Goal: Information Seeking & Learning: Learn about a topic

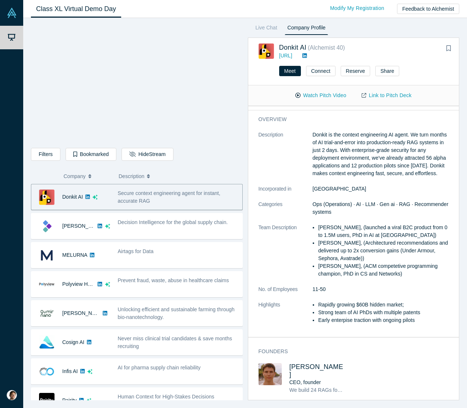
scroll to position [66, 0]
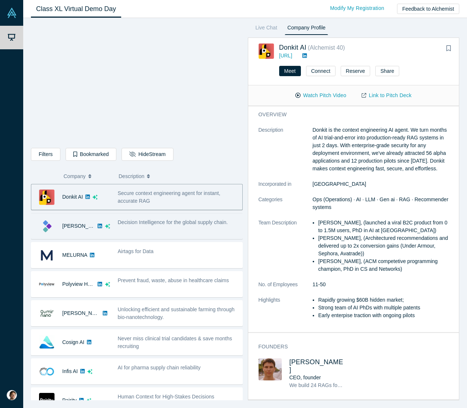
click at [169, 230] on div "Decision Intelligence for the global supply chain." at bounding box center [178, 226] width 128 height 23
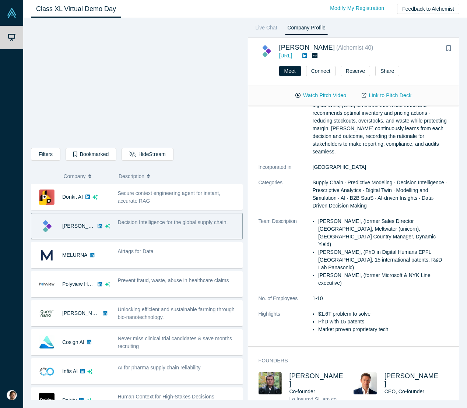
scroll to position [138, 0]
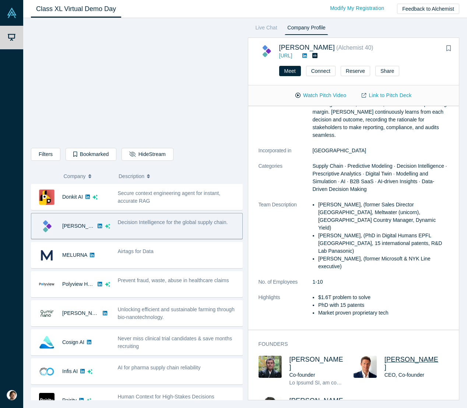
click at [396, 356] on span "Evan Burkosky" at bounding box center [411, 363] width 54 height 15
click at [300, 397] on span "Dr Hareesh Nambiar" at bounding box center [316, 404] width 54 height 15
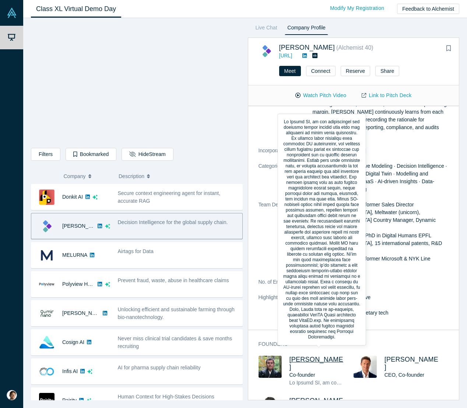
click at [307, 356] on span "Sinjin Wolf" at bounding box center [316, 363] width 54 height 15
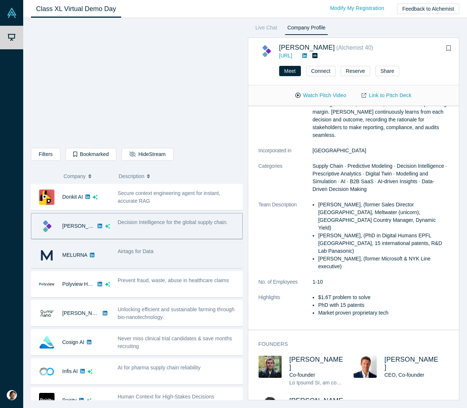
click at [142, 245] on div "Airtags for Data" at bounding box center [178, 255] width 128 height 23
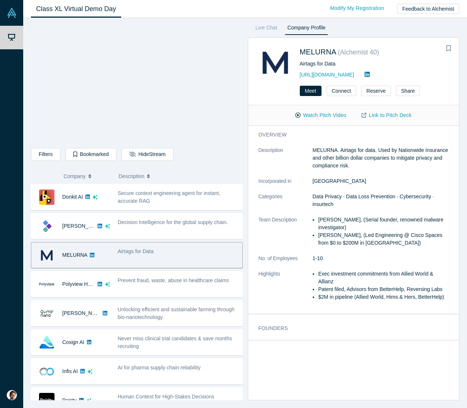
scroll to position [0, 0]
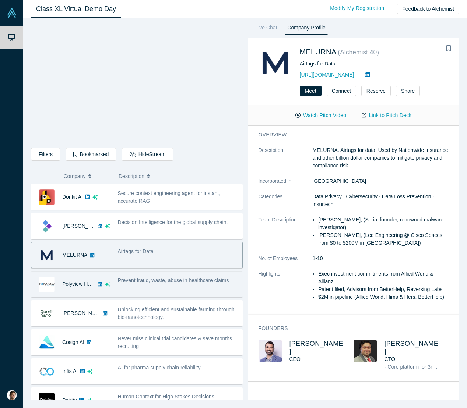
click at [191, 277] on span "Prevent fraud, waste, abuse in healthcare claims" at bounding box center [173, 280] width 111 height 6
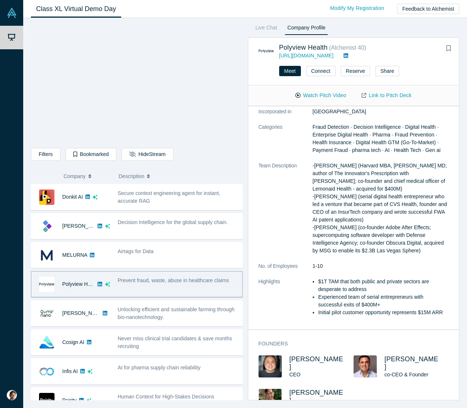
scroll to position [168, 0]
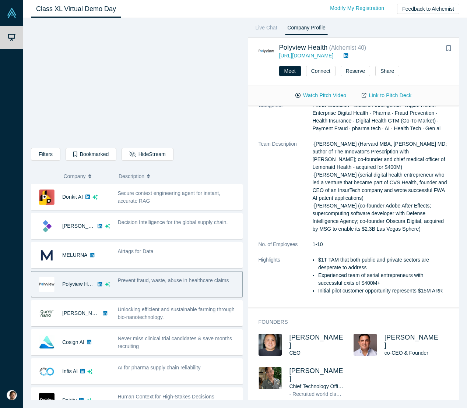
click at [308, 337] on span "Jason Hwang" at bounding box center [316, 341] width 54 height 15
click at [410, 336] on span "Dimitri Arges" at bounding box center [411, 341] width 54 height 15
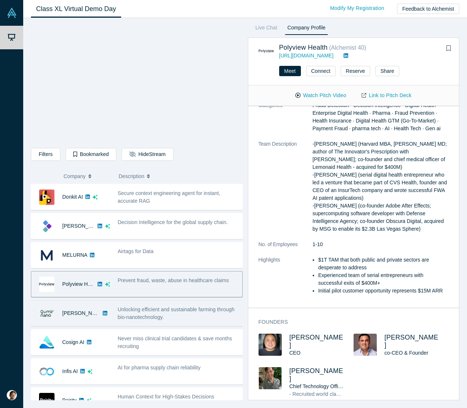
click at [153, 316] on span "Unlocking efficient and sustainable farming through bio-nanotechnology." at bounding box center [176, 314] width 117 height 14
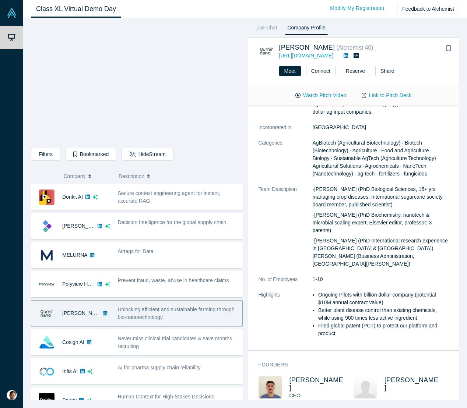
scroll to position [107, 0]
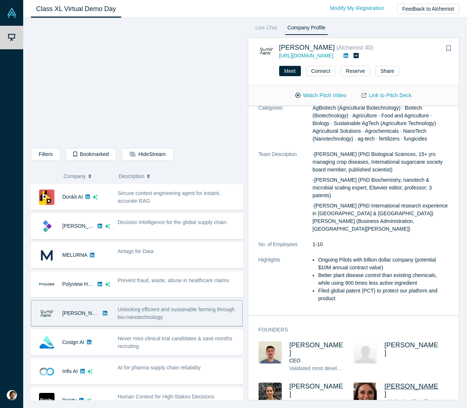
click at [412, 383] on span "Cintia Romero" at bounding box center [411, 390] width 54 height 15
click at [307, 341] on span "Franco Ciaffone" at bounding box center [316, 348] width 54 height 15
drag, startPoint x: 150, startPoint y: 334, endPoint x: 123, endPoint y: 327, distance: 28.2
click at [150, 334] on div "Never miss clinical trial candidates & save months recruiting" at bounding box center [178, 342] width 128 height 23
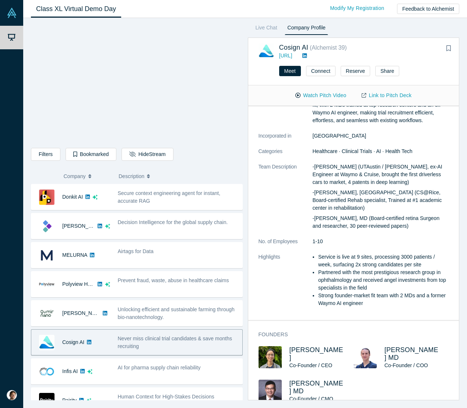
scroll to position [106, 0]
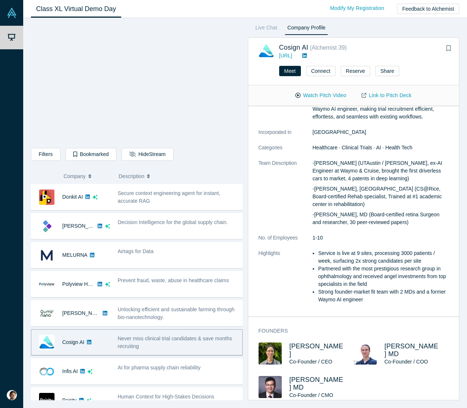
drag, startPoint x: 296, startPoint y: 343, endPoint x: 298, endPoint y: 340, distance: 4.1
click at [296, 359] on span "Co-Founder / CEO" at bounding box center [310, 362] width 43 height 6
click at [298, 343] on span "Will Xie" at bounding box center [316, 350] width 54 height 15
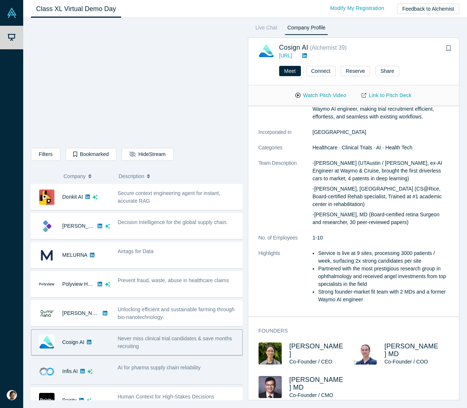
click at [121, 369] on span "AI for pharma supply chain reliability" at bounding box center [159, 368] width 83 height 6
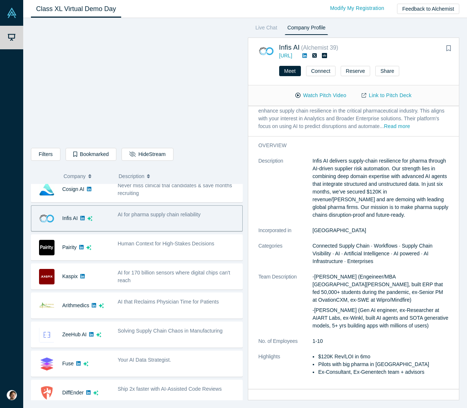
scroll to position [75, 0]
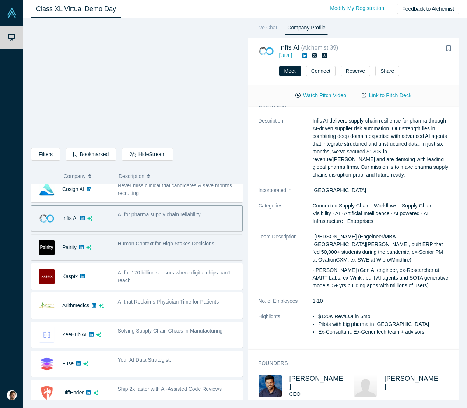
click at [173, 242] on span "Human Context for High-Stakes Decisions" at bounding box center [166, 244] width 96 height 6
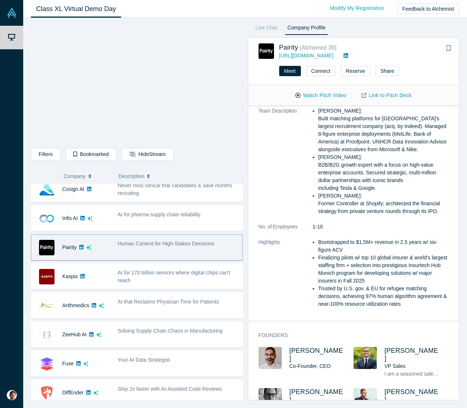
scroll to position [275, 0]
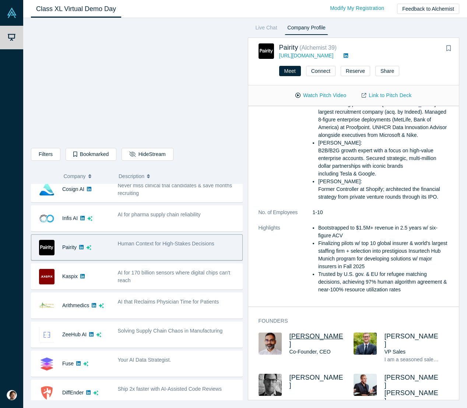
click at [311, 338] on span "Gotam Bhardwaj" at bounding box center [316, 340] width 54 height 15
click at [395, 375] on span "Craig Damian Smith" at bounding box center [411, 389] width 54 height 31
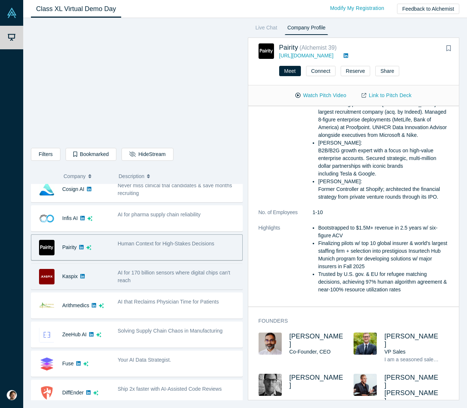
click at [138, 275] on span "AI for 170 billion sensors where digital chips can't reach" at bounding box center [174, 277] width 112 height 14
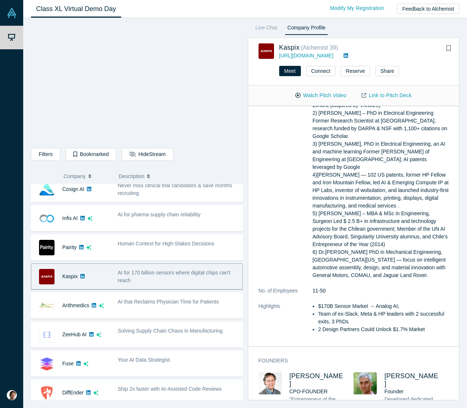
scroll to position [187, 0]
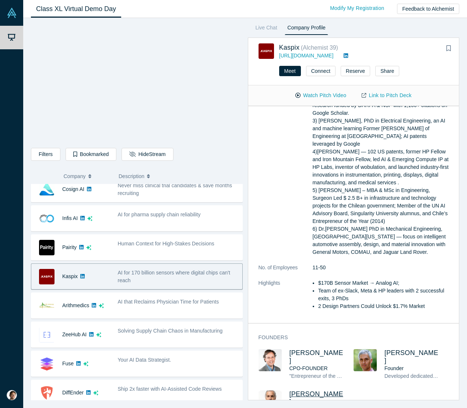
click at [297, 390] on span "Eduardo Izquierdo" at bounding box center [316, 397] width 54 height 15
click at [416, 349] on span "Pablo Zegers" at bounding box center [411, 356] width 54 height 15
click at [316, 349] on span "Andres Valdivieso" at bounding box center [316, 356] width 54 height 15
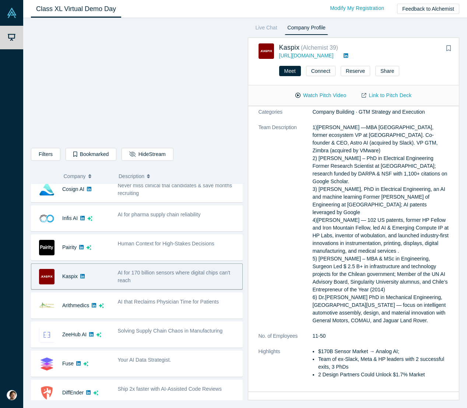
scroll to position [92, 0]
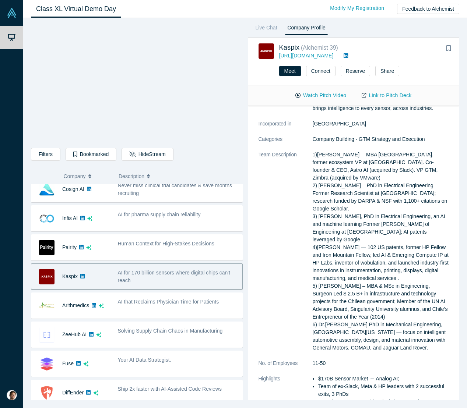
click at [318, 154] on p "1)Andy Pflaum —MBA Stanford Universitry, former ecosystem VP at Slack. Co-found…" at bounding box center [380, 251] width 136 height 201
drag, startPoint x: 318, startPoint y: 154, endPoint x: 344, endPoint y: 152, distance: 27.0
click at [344, 152] on p "1)Andy Pflaum —MBA Stanford Universitry, former ecosystem VP at Slack. Co-found…" at bounding box center [380, 251] width 136 height 201
copy p "Andy Pflaum"
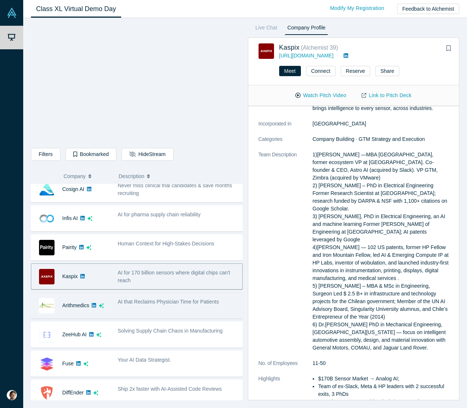
click at [136, 308] on div "AI that Reclaims Physician Time for Patients" at bounding box center [178, 305] width 128 height 23
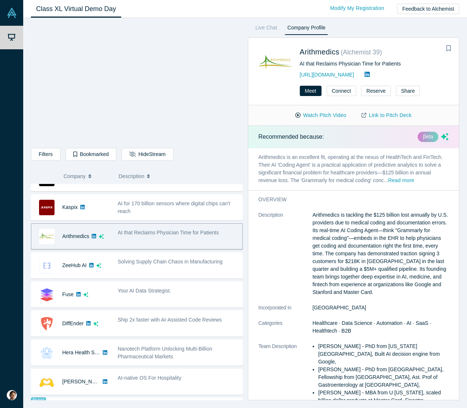
scroll to position [276, 0]
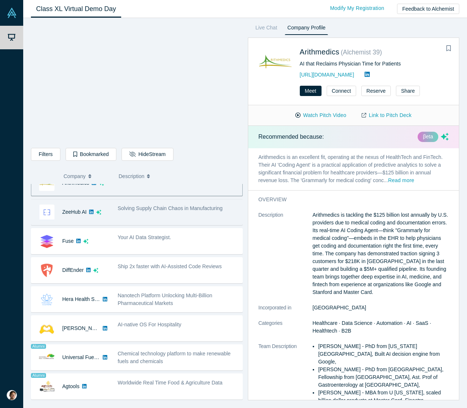
click at [146, 210] on span "Solving Supply Chain Chaos in Manufacturing" at bounding box center [170, 208] width 105 height 6
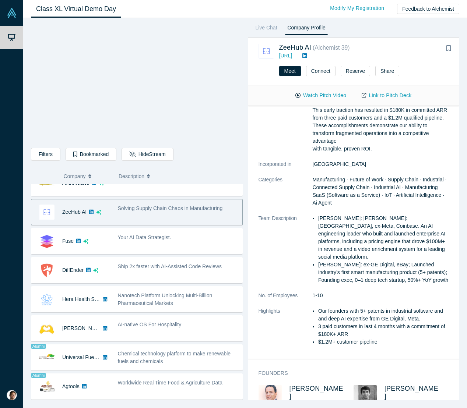
scroll to position [134, 0]
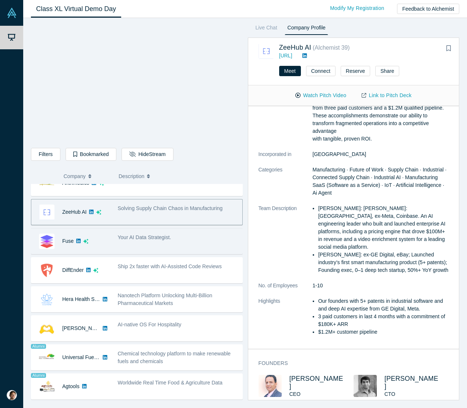
click at [200, 245] on div "Your AI Data Strategist." at bounding box center [178, 241] width 128 height 23
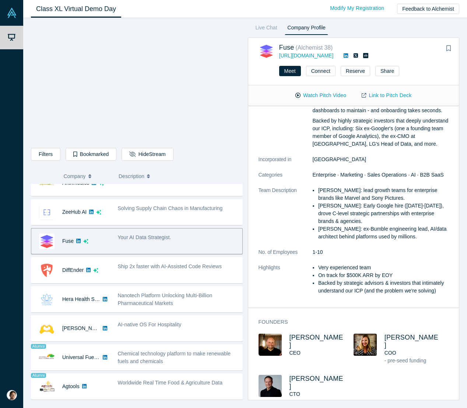
scroll to position [124, 0]
click at [400, 337] on span "Jill Randell" at bounding box center [411, 341] width 54 height 15
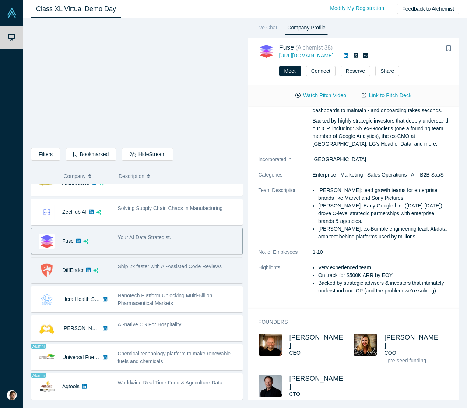
click at [188, 265] on span "Ship 2x faster with AI-Assisted Code Reviews" at bounding box center [170, 266] width 104 height 6
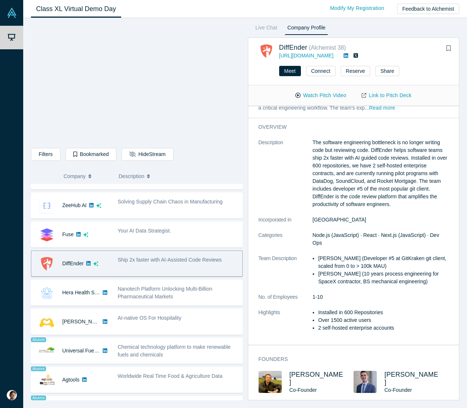
scroll to position [57, 0]
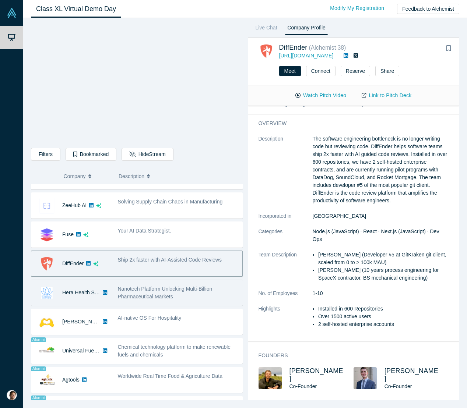
click at [211, 284] on div "Nanotech Platform Unlocking Multi-Billion Pharmaceutical Markets" at bounding box center [178, 292] width 128 height 23
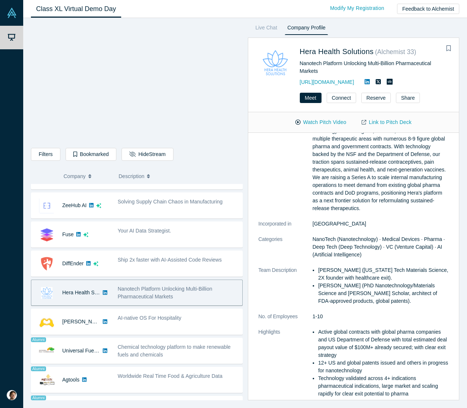
scroll to position [0, 0]
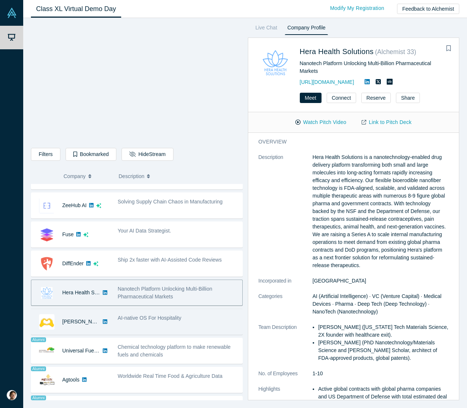
click at [177, 321] on div "AI-native OS For Hospitality" at bounding box center [178, 318] width 121 height 8
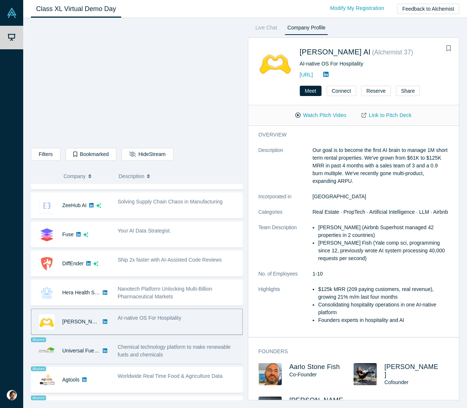
click at [170, 340] on div "Chemical technology platform to make renewable fuels and chemicals" at bounding box center [178, 350] width 128 height 23
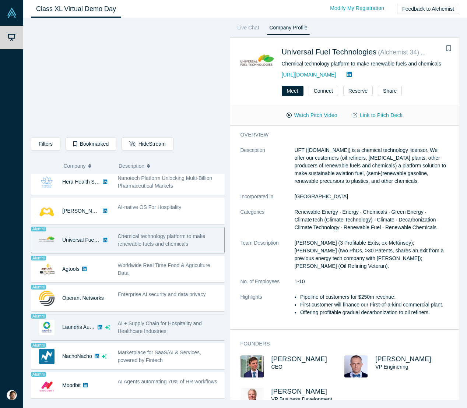
scroll to position [382, 0]
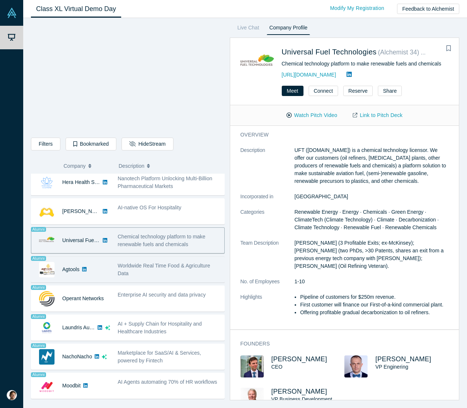
click at [174, 270] on div "Worldwide Real Time Food & Agriculture Data" at bounding box center [169, 269] width 103 height 15
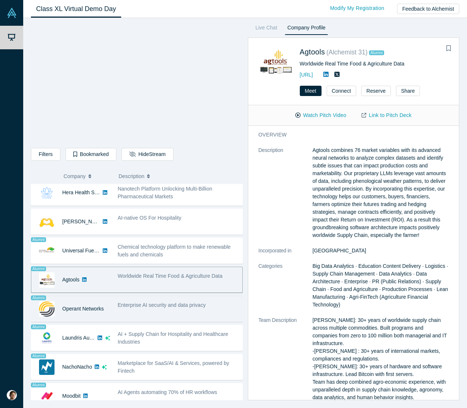
click at [178, 312] on div "Enterprise AI security and data privacy" at bounding box center [178, 308] width 128 height 23
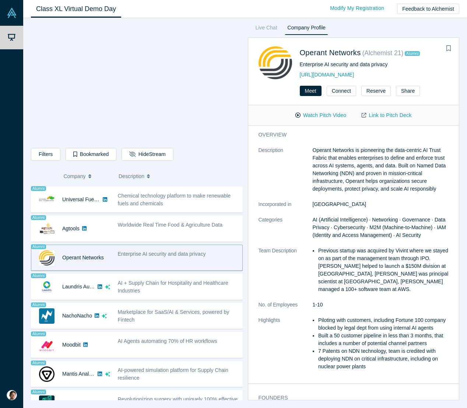
scroll to position [438, 0]
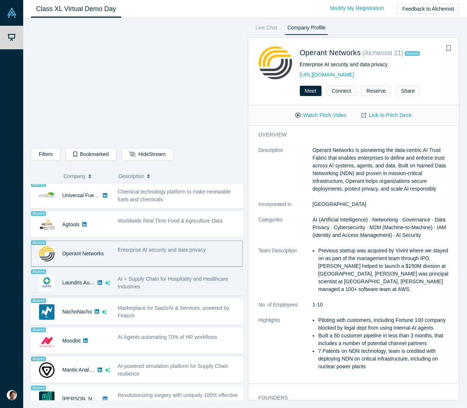
click at [176, 273] on div "AI + Supply Chain for Hospitality and Healthcare Industries" at bounding box center [178, 282] width 128 height 23
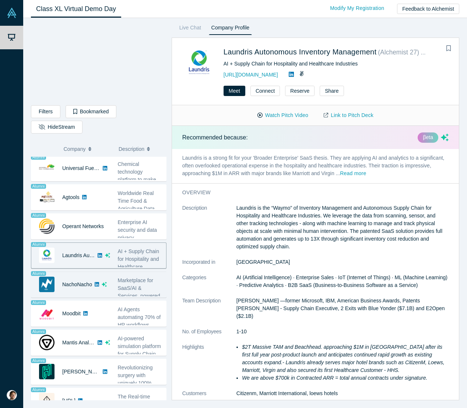
click at [144, 284] on div "Marketplace for SaaS/AI & Services, powered by Fintech" at bounding box center [140, 292] width 45 height 31
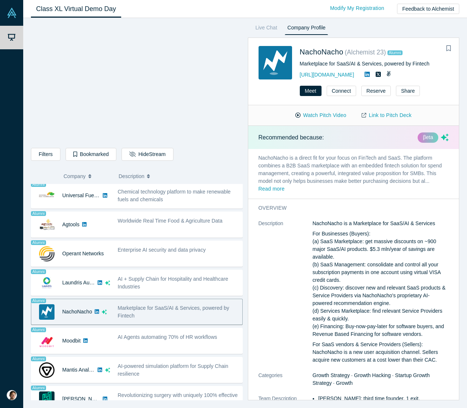
scroll to position [481, 0]
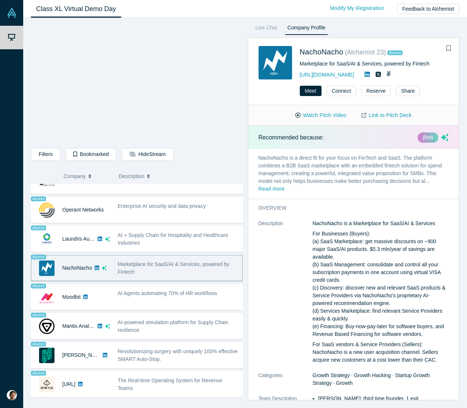
click at [151, 297] on div "AI Agents automating 70% of HR workflows" at bounding box center [178, 294] width 121 height 8
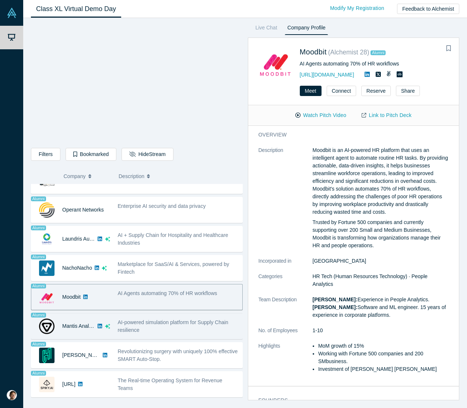
click at [168, 316] on div "AI-powered simulation platform for Supply Chain resilience" at bounding box center [178, 326] width 128 height 23
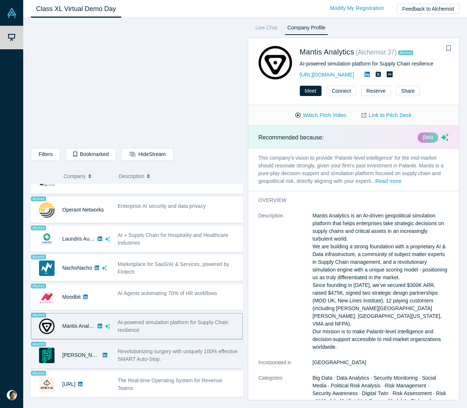
click at [165, 346] on div "Revolutionizing surgery with uniquely 100% effective SMART Auto-Stop." at bounding box center [178, 355] width 128 height 23
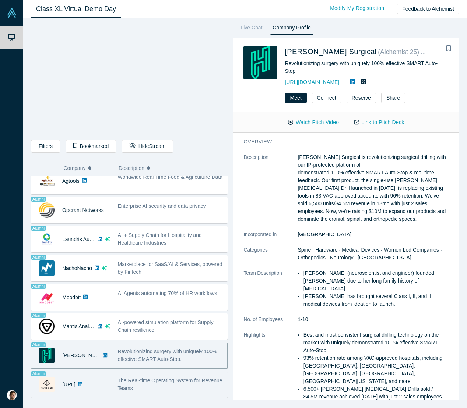
click at [171, 386] on div "The Real-time Operating System for Revenue Teams" at bounding box center [171, 384] width 106 height 15
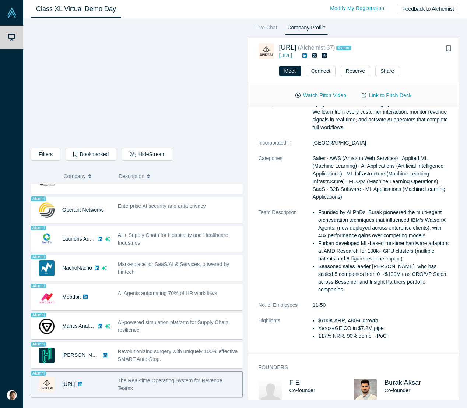
scroll to position [30, 0]
